Goal: Information Seeking & Learning: Find specific fact

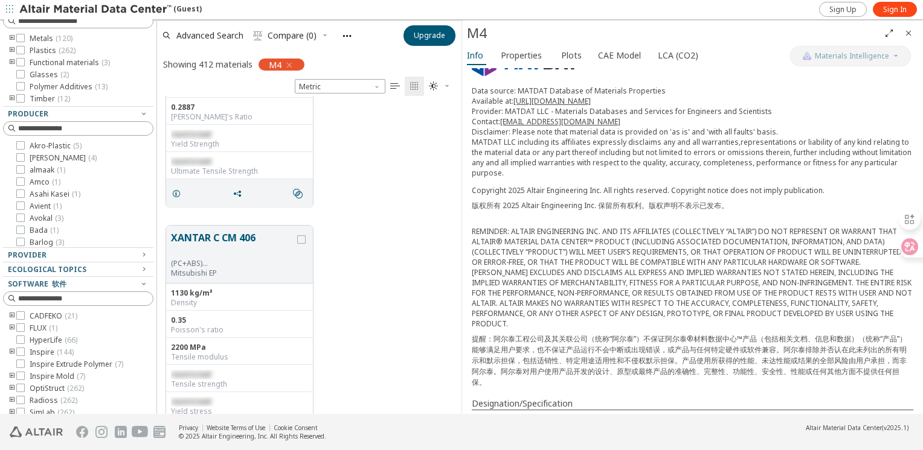
scroll to position [362, 0]
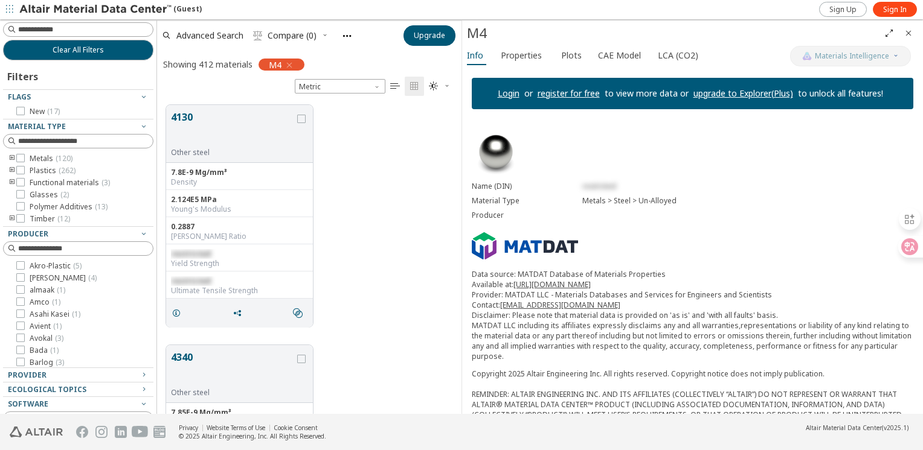
scroll to position [10, 10]
click at [324, 88] on span "Metric" at bounding box center [340, 86] width 91 height 14
click at [325, 81] on span "Metric" at bounding box center [340, 86] width 91 height 14
click at [328, 85] on span "Metric" at bounding box center [340, 86] width 91 height 14
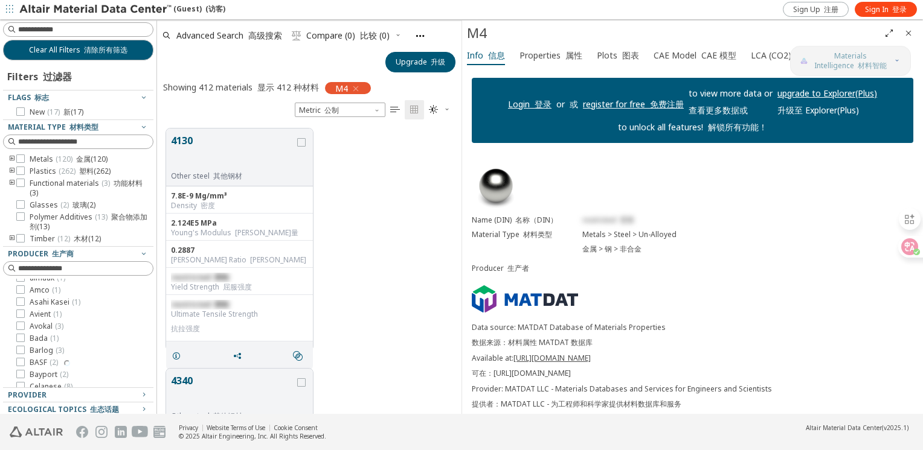
scroll to position [60, 0]
click at [429, 286] on div "4130 Other steel 其他钢材 7.8E-9 Mg/mm³ Density 密度 2.124E5 MPa Young's Modulus [PER…" at bounding box center [309, 240] width 304 height 240
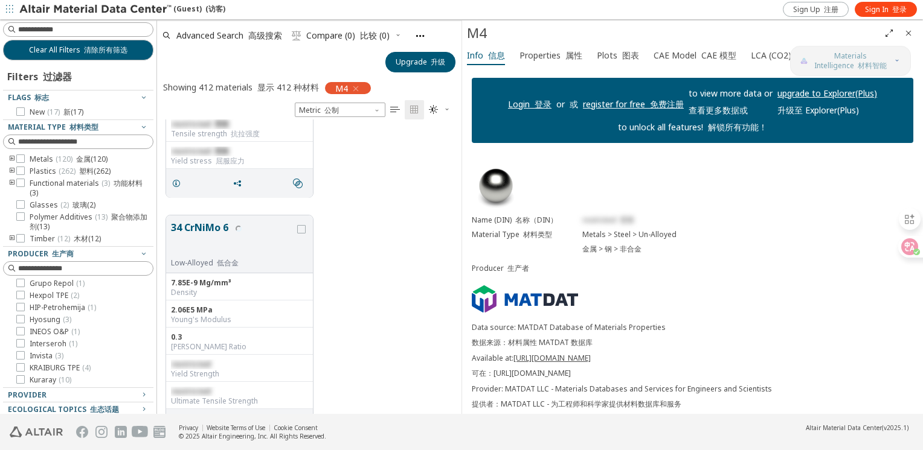
scroll to position [2567, 0]
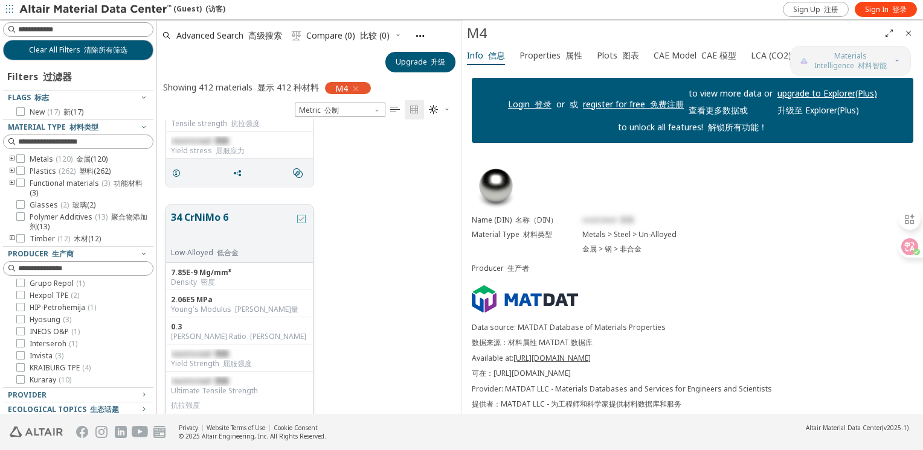
click at [298, 217] on icon "grid" at bounding box center [301, 219] width 8 height 8
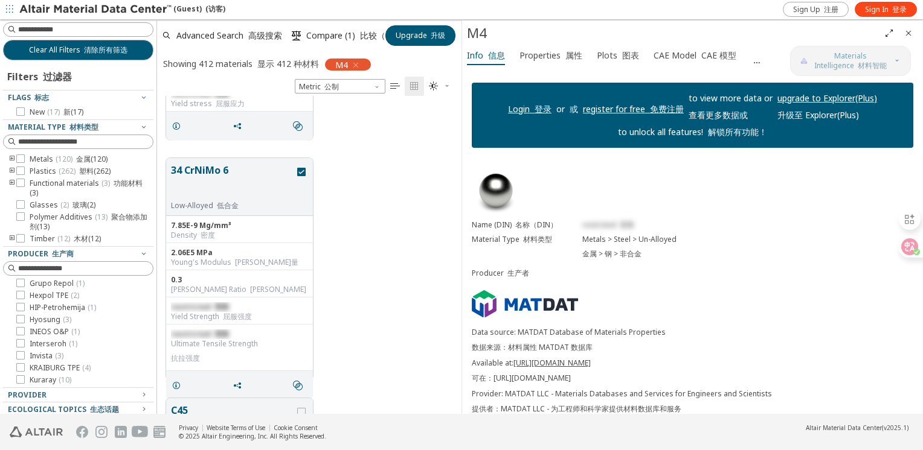
scroll to position [2627, 0]
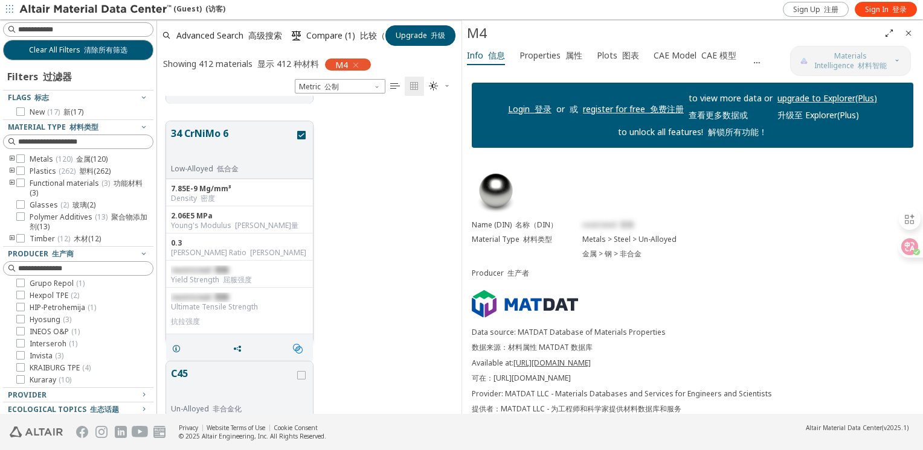
click at [306, 347] on span "" at bounding box center [299, 348] width 19 height 23
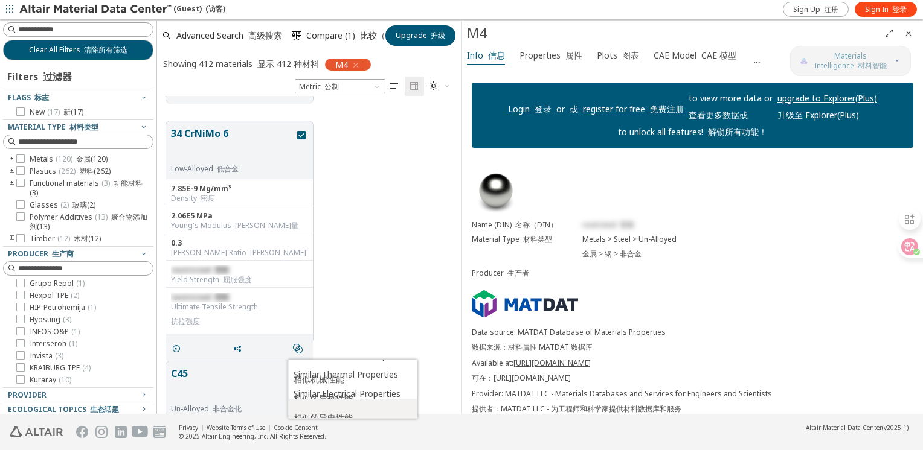
click at [326, 411] on font "相似的导电性能" at bounding box center [322, 418] width 59 height 19
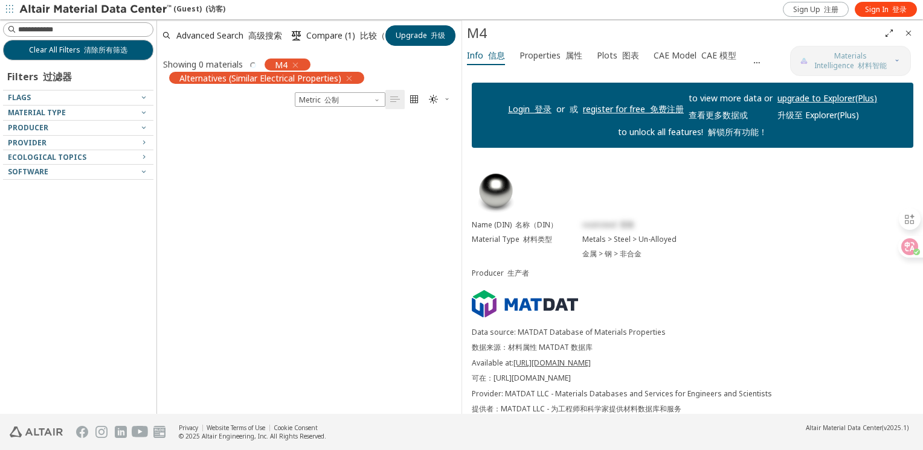
scroll to position [0, 0]
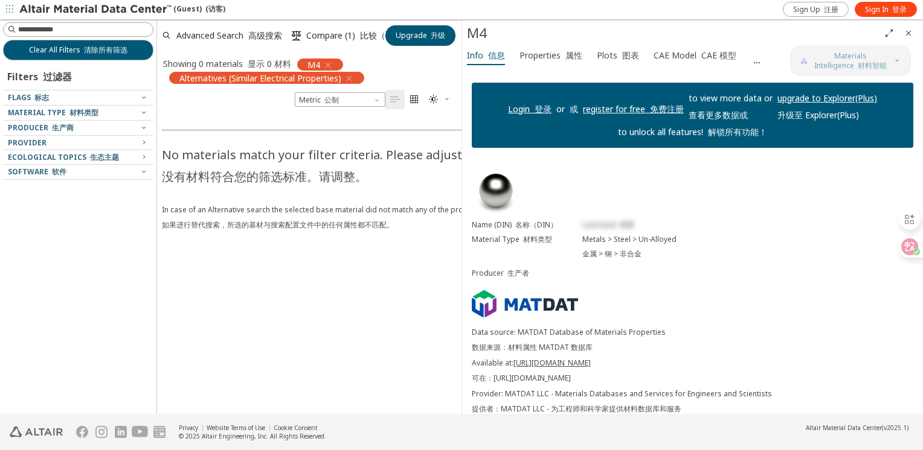
click at [351, 77] on icon "button" at bounding box center [349, 79] width 10 height 10
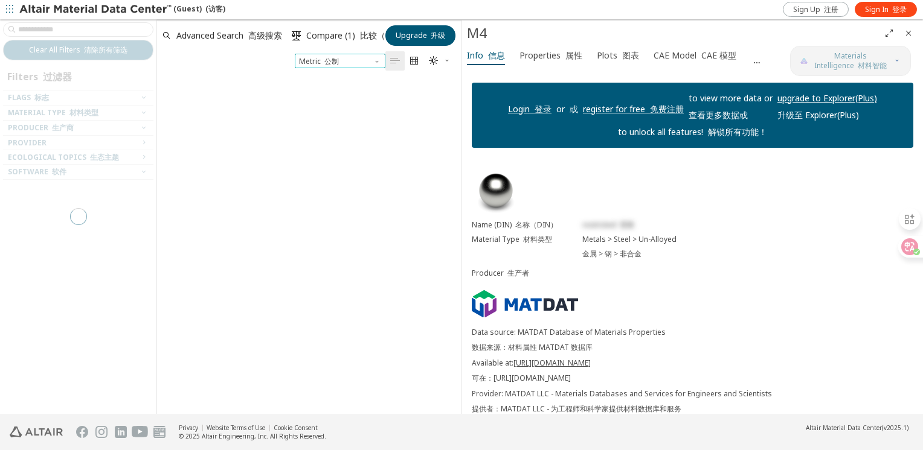
click at [378, 62] on span "Unit System" at bounding box center [378, 59] width 10 height 10
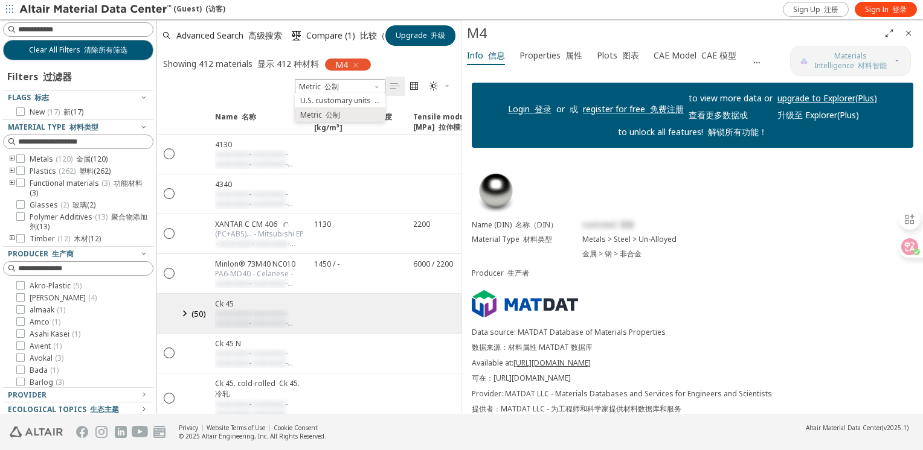
click at [257, 96] on div "Name 名称 Density [kg/m³] 密度 [kg/m³] Density [kg/m³] ISO 1183 Tensile modulus [MP…" at bounding box center [309, 255] width 304 height 318
